Goal: Check status

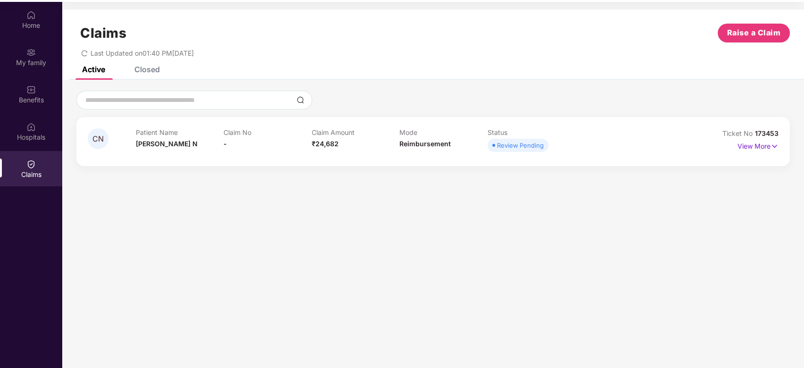
scroll to position [53, 0]
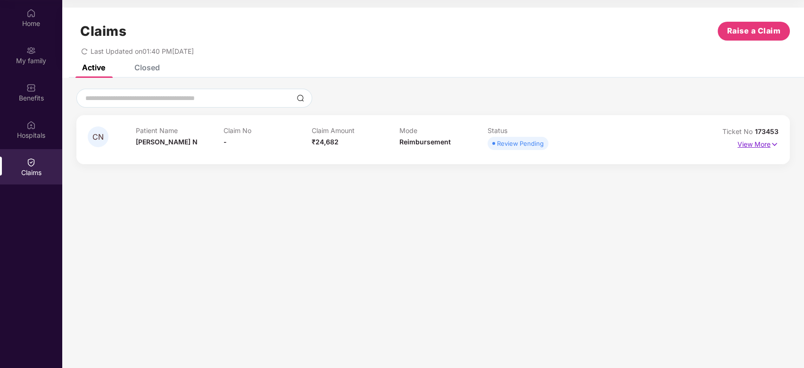
click at [769, 141] on p "View More" at bounding box center [757, 143] width 41 height 13
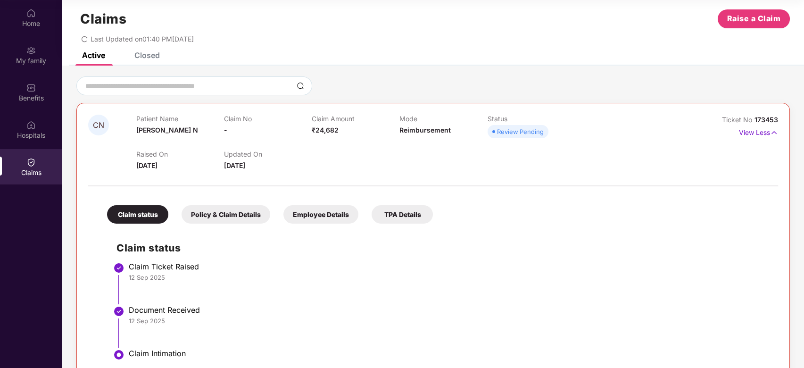
scroll to position [0, 0]
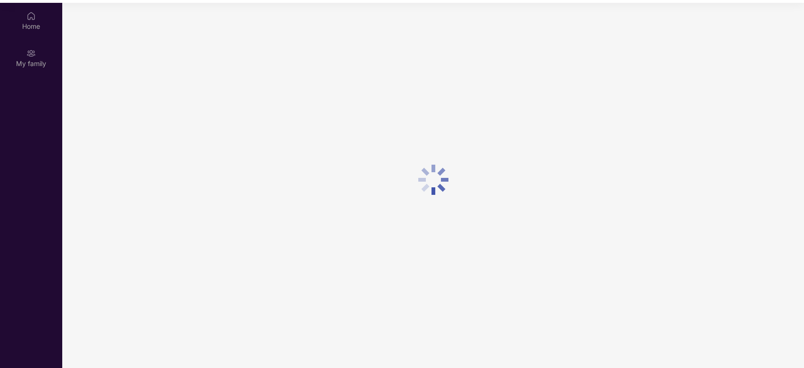
scroll to position [53, 0]
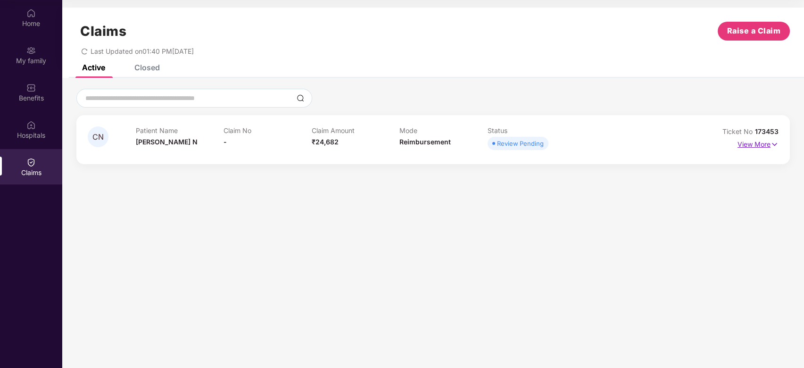
click at [763, 141] on p "View More" at bounding box center [757, 143] width 41 height 13
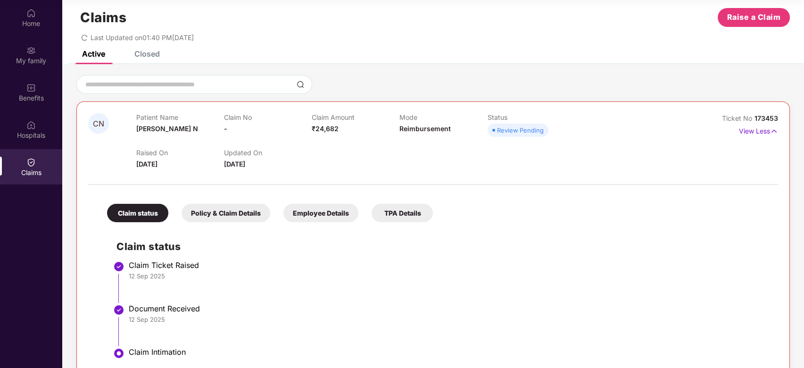
scroll to position [0, 0]
